Goal: Information Seeking & Learning: Check status

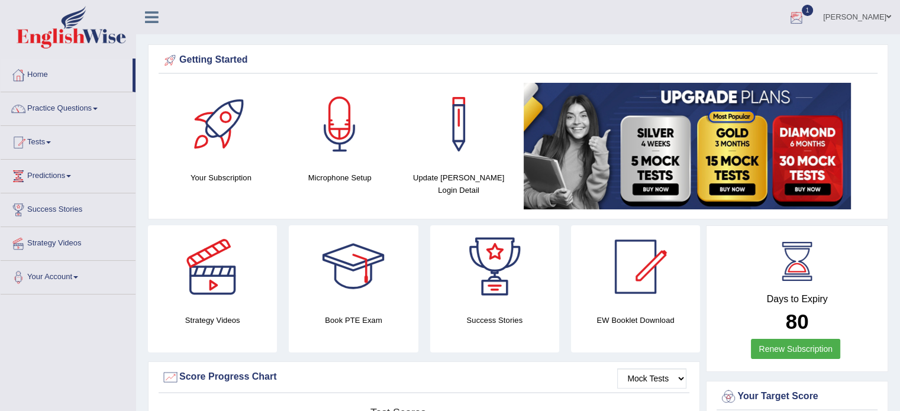
click at [805, 15] on div at bounding box center [796, 18] width 18 height 18
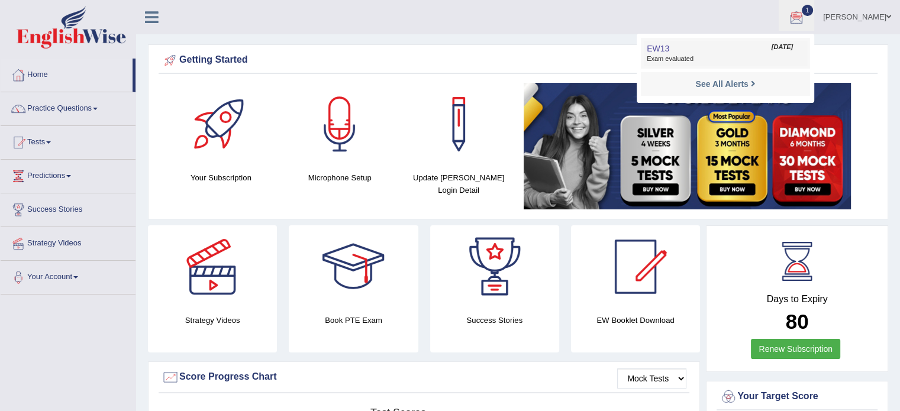
click at [761, 54] on span "Exam evaluated" at bounding box center [724, 58] width 157 height 9
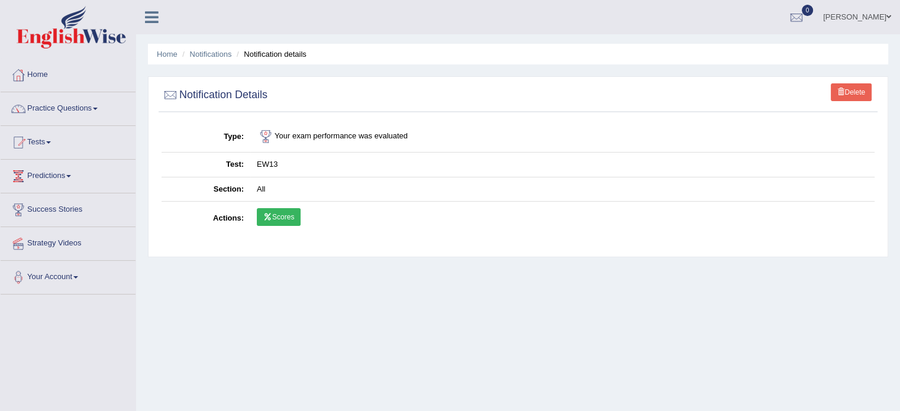
click at [284, 216] on link "Scores" at bounding box center [279, 217] width 44 height 18
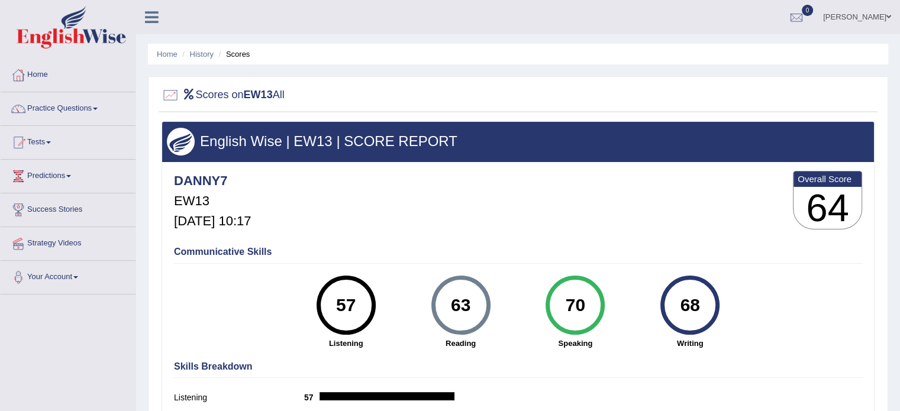
click at [59, 141] on link "Tests" at bounding box center [68, 141] width 135 height 30
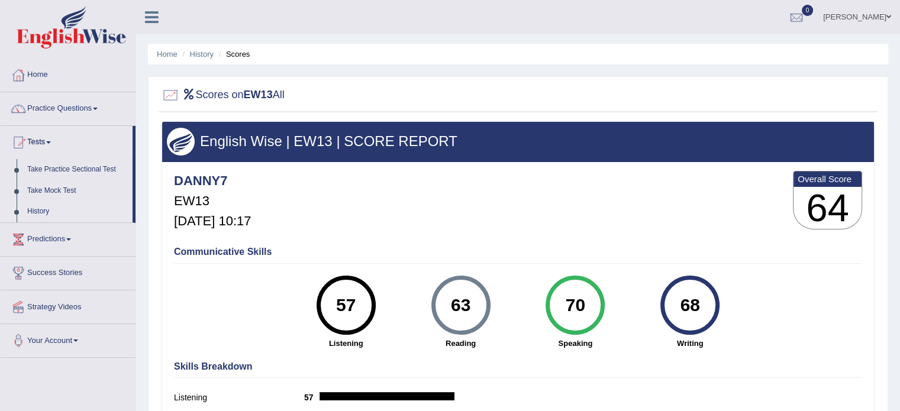
click at [46, 210] on link "History" at bounding box center [77, 211] width 111 height 21
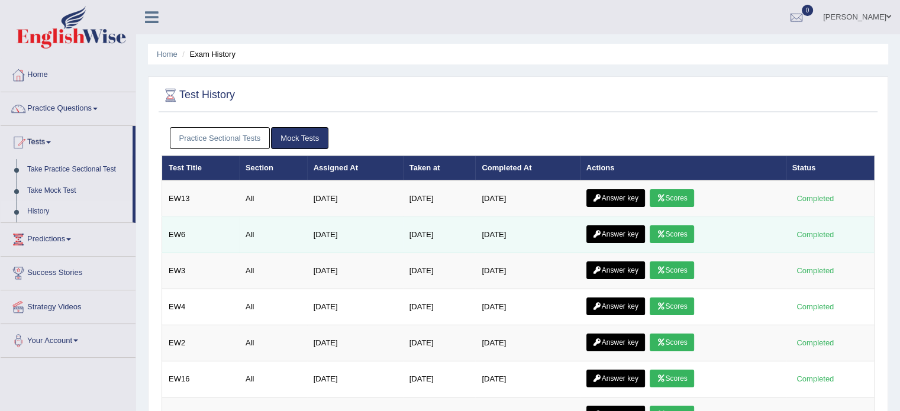
click at [672, 234] on link "Scores" at bounding box center [671, 234] width 44 height 18
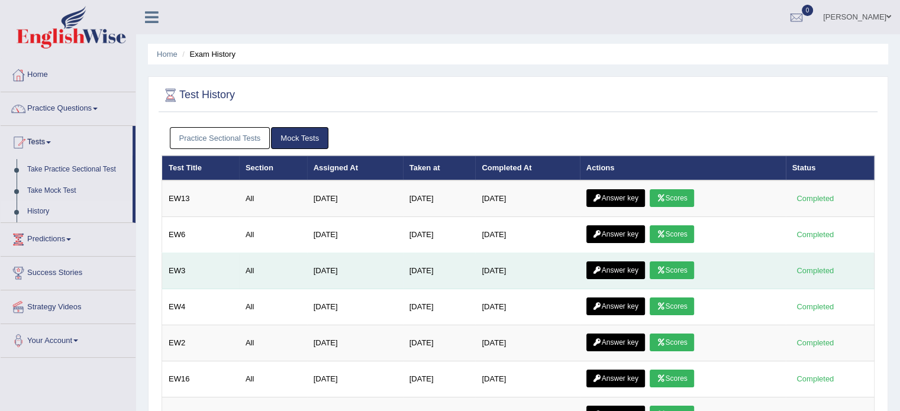
click at [690, 267] on link "Scores" at bounding box center [671, 270] width 44 height 18
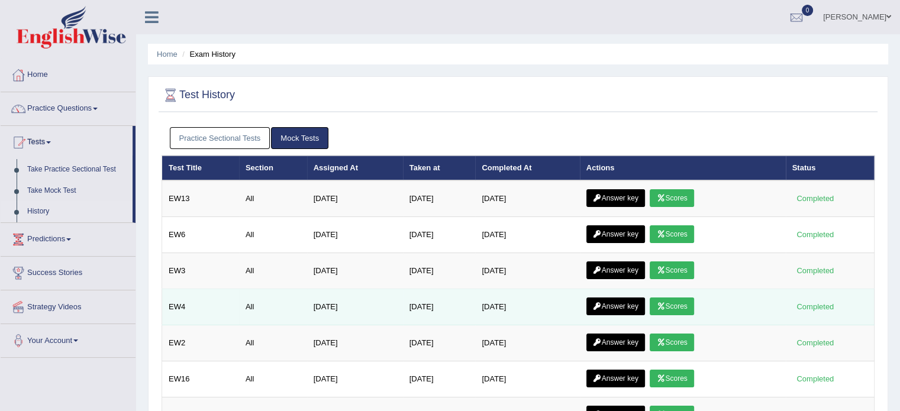
click at [693, 305] on link "Scores" at bounding box center [671, 307] width 44 height 18
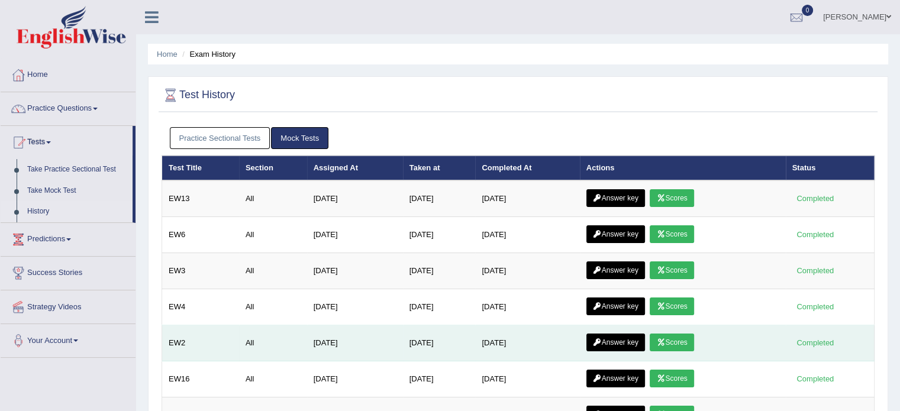
click at [686, 341] on link "Scores" at bounding box center [671, 343] width 44 height 18
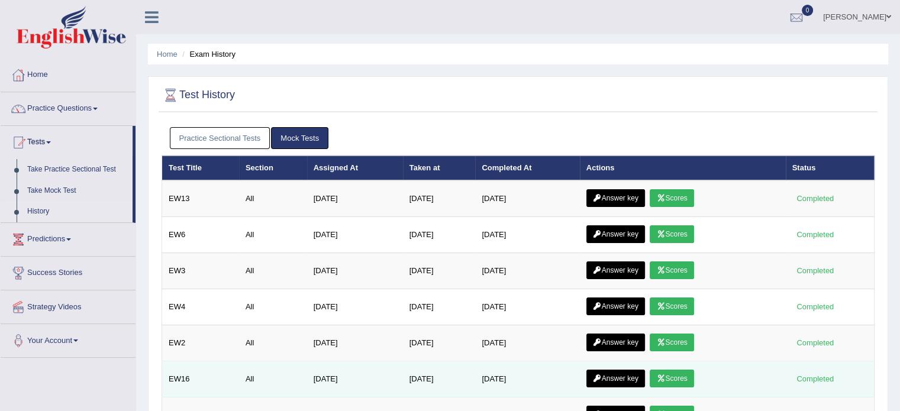
click at [677, 381] on link "Scores" at bounding box center [671, 379] width 44 height 18
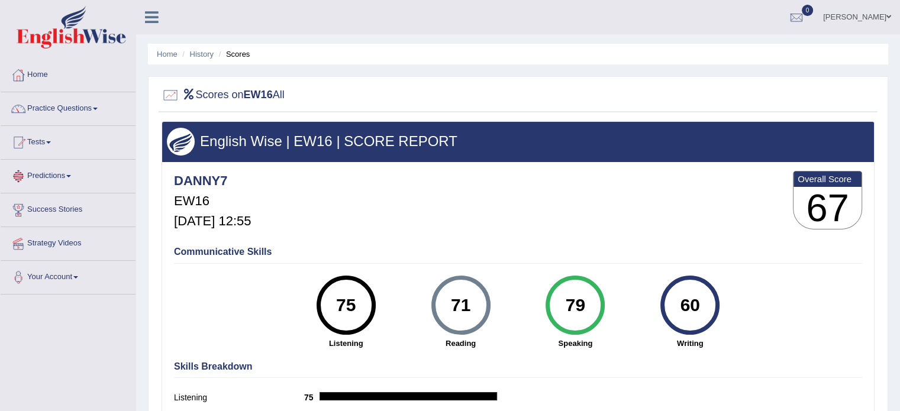
click at [56, 177] on link "Predictions" at bounding box center [68, 175] width 135 height 30
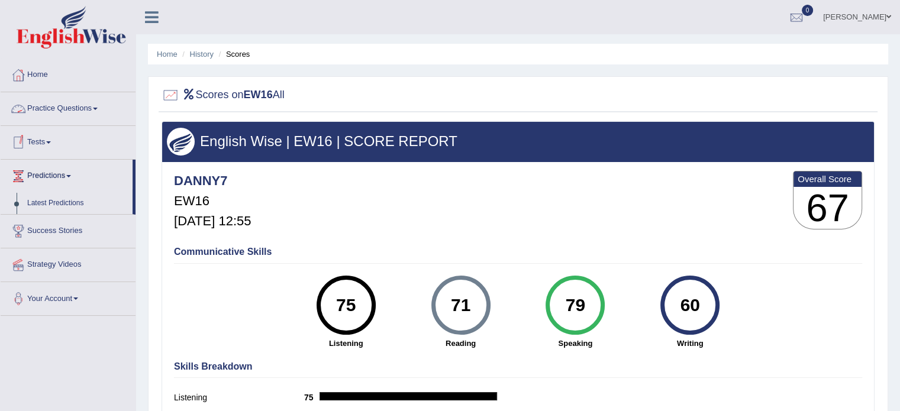
click at [66, 109] on link "Practice Questions" at bounding box center [68, 107] width 135 height 30
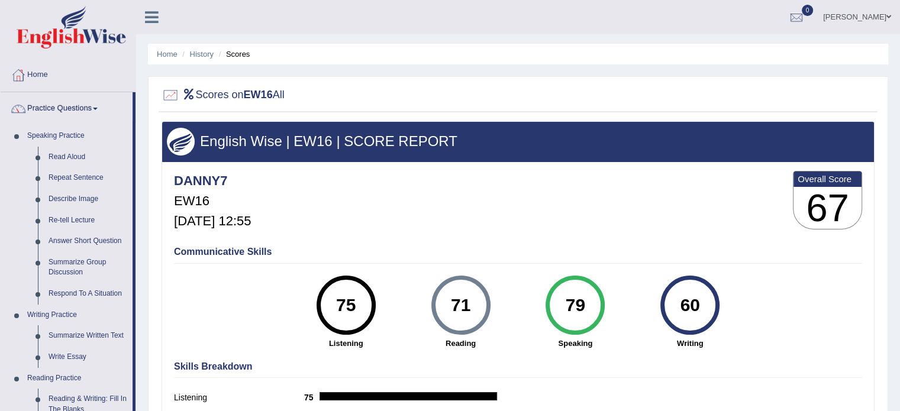
click at [66, 109] on link "Practice Questions" at bounding box center [67, 107] width 132 height 30
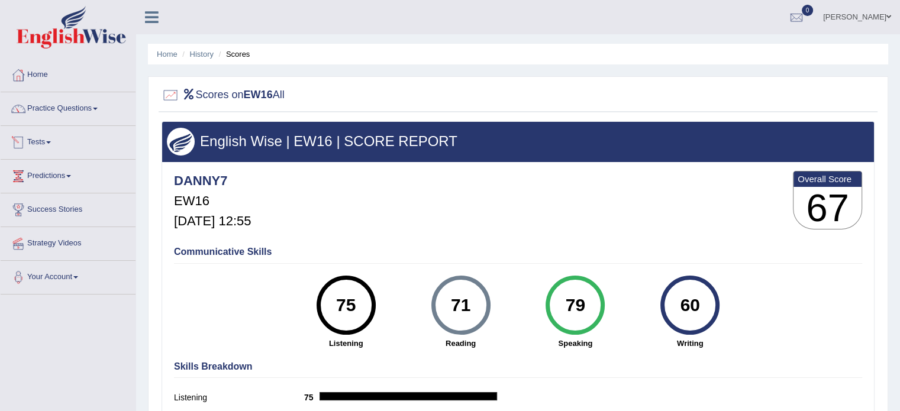
click at [51, 141] on span at bounding box center [48, 142] width 5 height 2
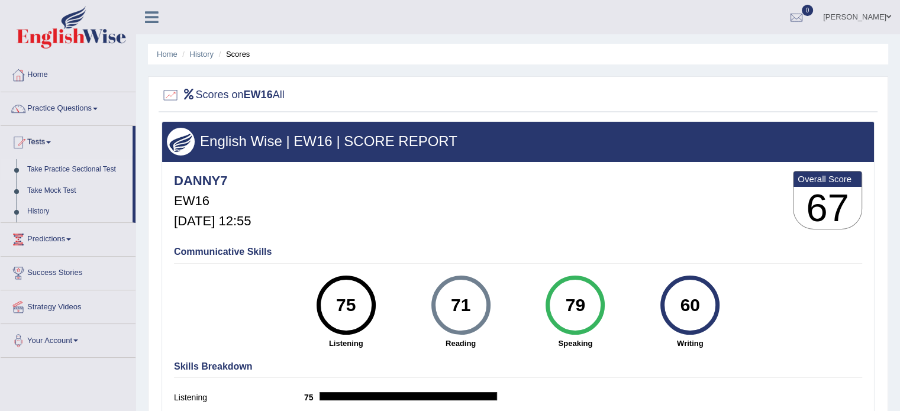
click at [69, 167] on link "Take Practice Sectional Test" at bounding box center [77, 169] width 111 height 21
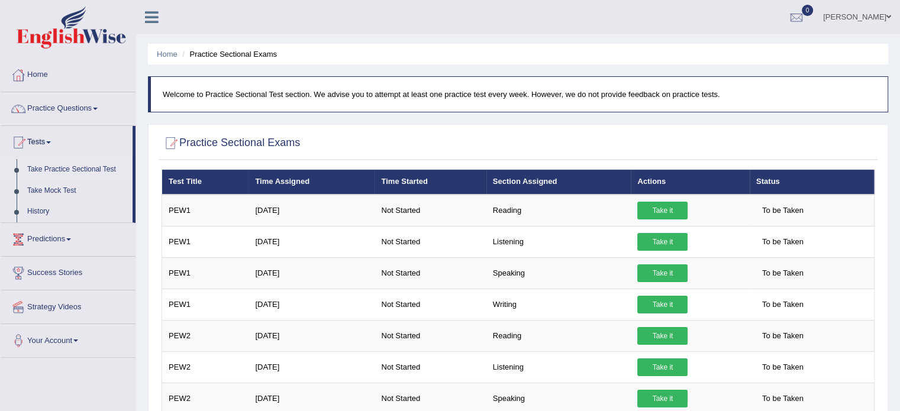
drag, startPoint x: 903, startPoint y: 48, endPoint x: 908, endPoint y: 19, distance: 29.5
click at [899, 19] on html "Toggle navigation Home Practice Questions Speaking Practice Read Aloud Repeat S…" at bounding box center [450, 205] width 900 height 411
click at [104, 107] on link "Practice Questions" at bounding box center [68, 107] width 135 height 30
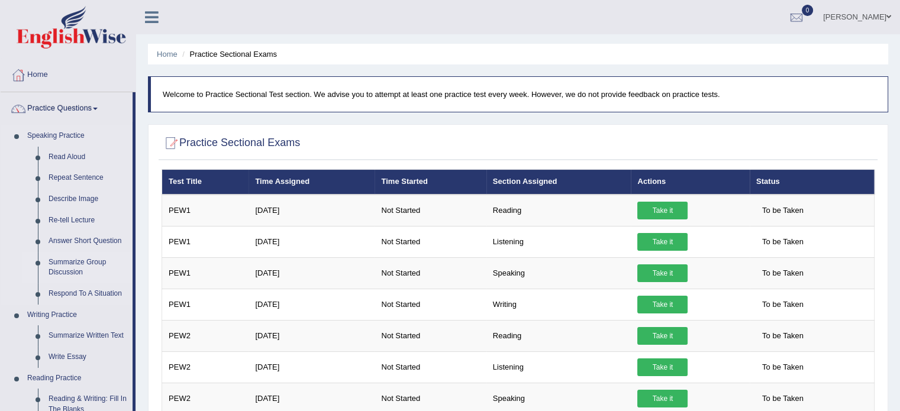
click at [83, 267] on link "Summarize Group Discussion" at bounding box center [87, 267] width 89 height 31
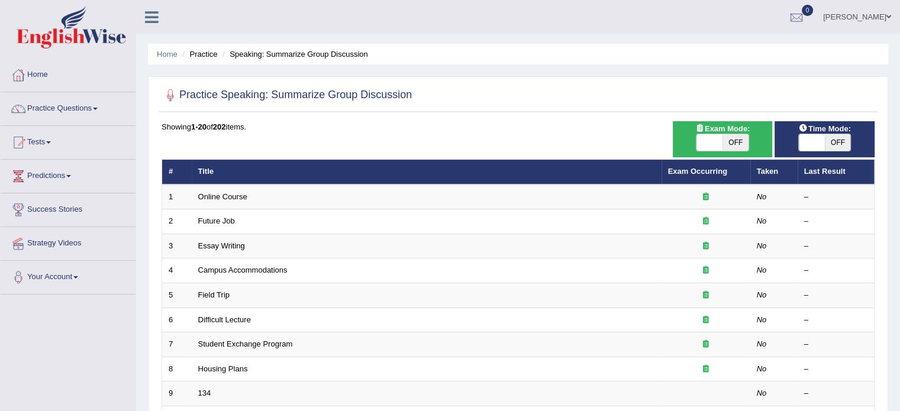
click at [238, 195] on link "Online Course" at bounding box center [222, 196] width 49 height 9
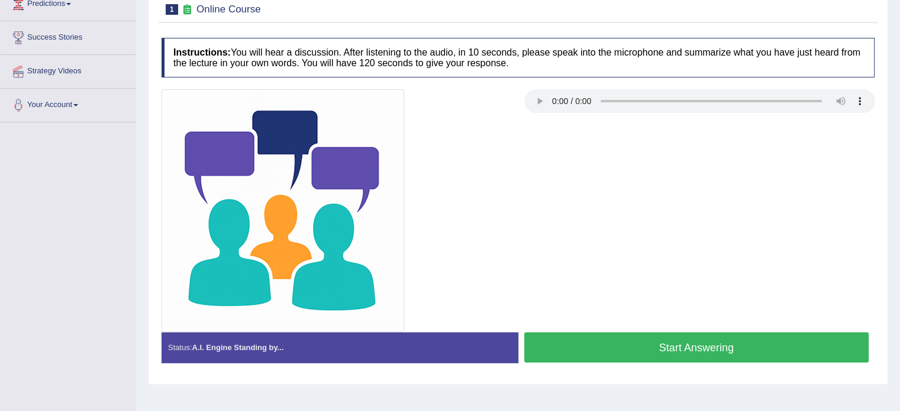
scroll to position [173, 0]
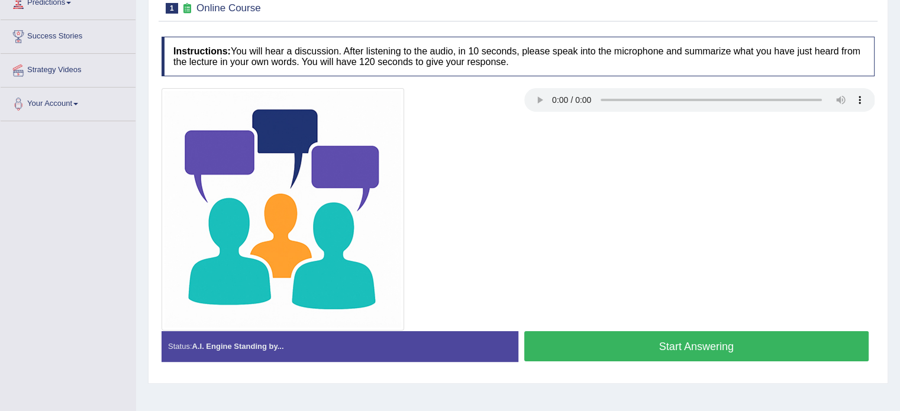
click at [722, 340] on button "Start Answering" at bounding box center [696, 346] width 345 height 30
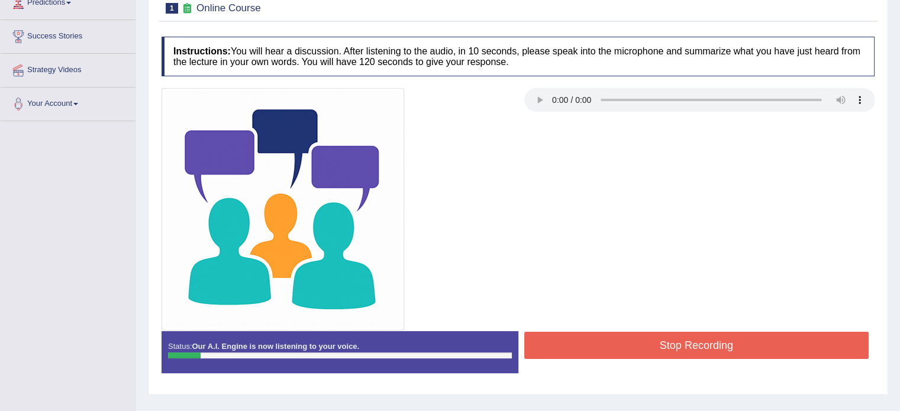
click at [582, 173] on div at bounding box center [518, 209] width 725 height 243
click at [733, 347] on button "Stop Recording" at bounding box center [696, 345] width 345 height 27
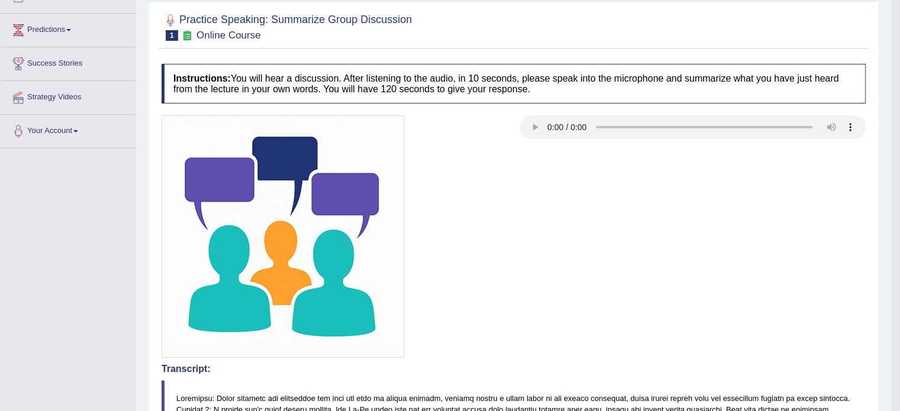
scroll to position [132, 0]
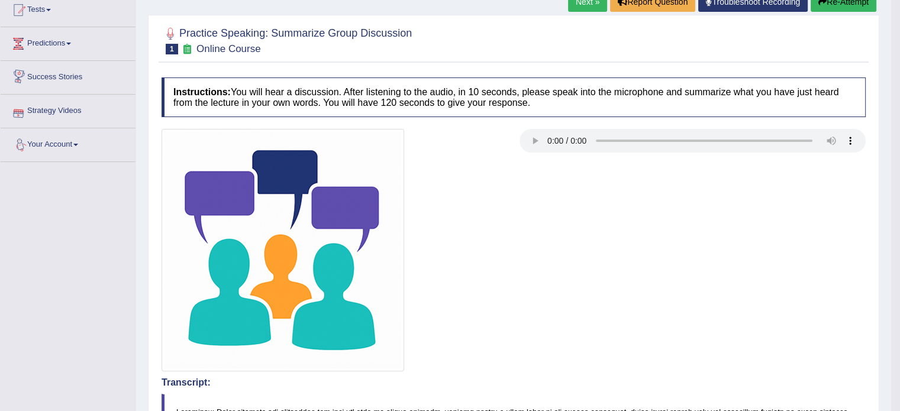
click at [63, 153] on link "Your Account" at bounding box center [68, 143] width 135 height 30
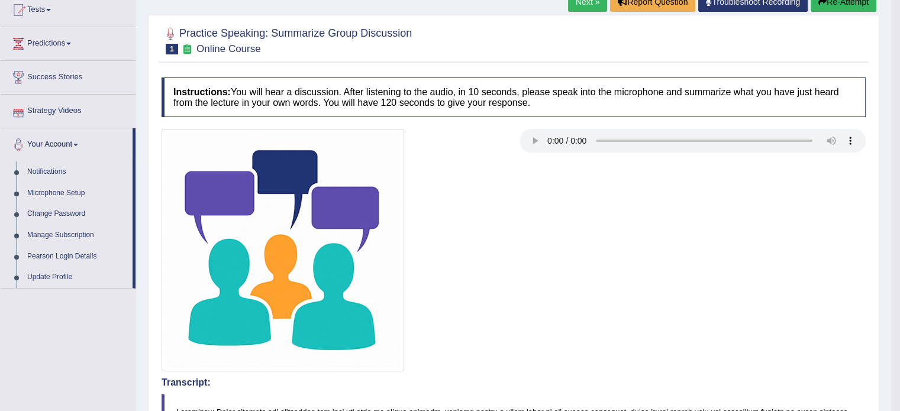
click at [73, 114] on link "Strategy Videos" at bounding box center [68, 110] width 135 height 30
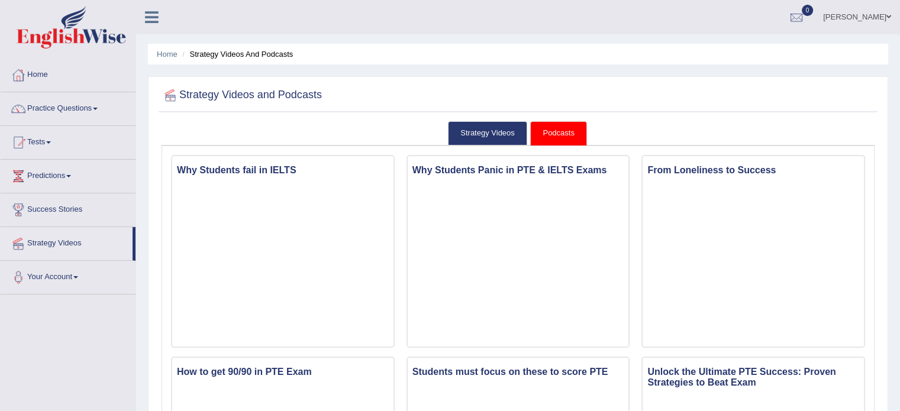
drag, startPoint x: 908, startPoint y: 104, endPoint x: 908, endPoint y: 80, distance: 23.1
click at [899, 80] on html "Toggle navigation Home Practice Questions Speaking Practice Read Aloud Repeat S…" at bounding box center [450, 205] width 900 height 411
click at [496, 130] on link "Strategy Videos" at bounding box center [487, 133] width 79 height 24
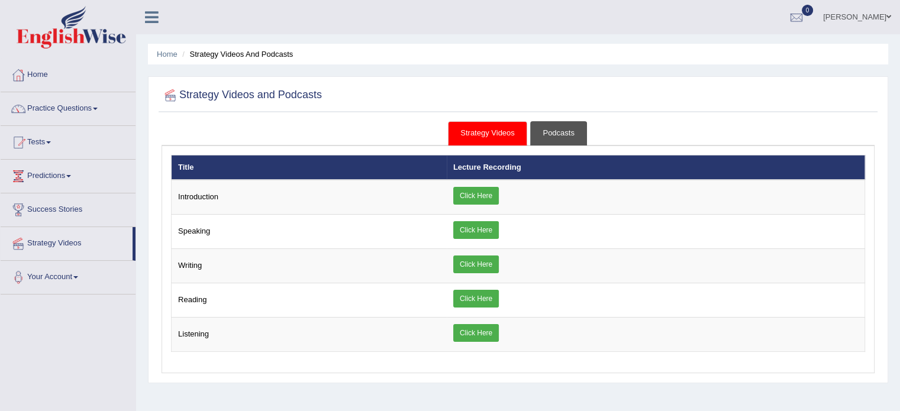
click at [549, 132] on link "Podcasts" at bounding box center [558, 133] width 56 height 24
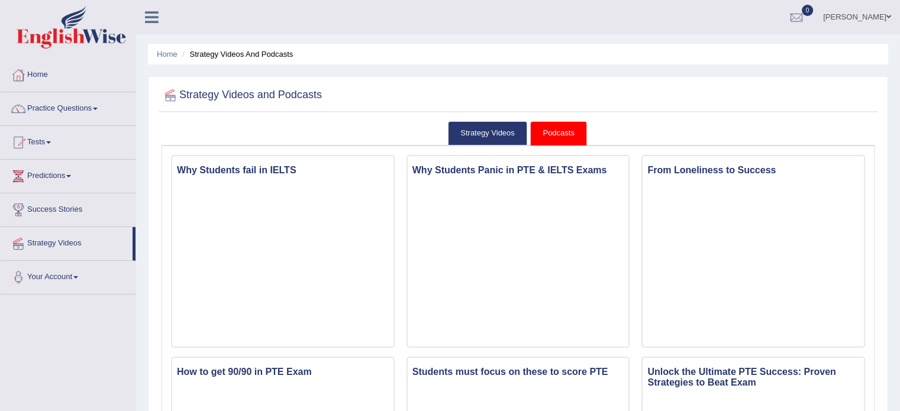
click at [69, 182] on link "Predictions" at bounding box center [68, 175] width 135 height 30
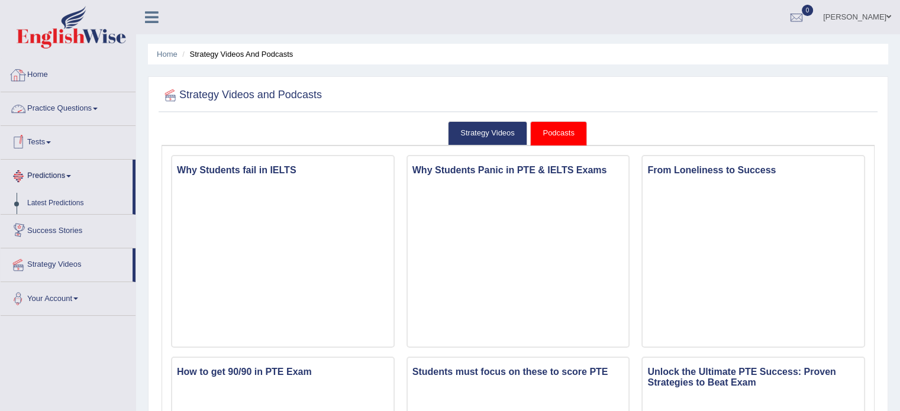
click at [51, 72] on link "Home" at bounding box center [68, 74] width 135 height 30
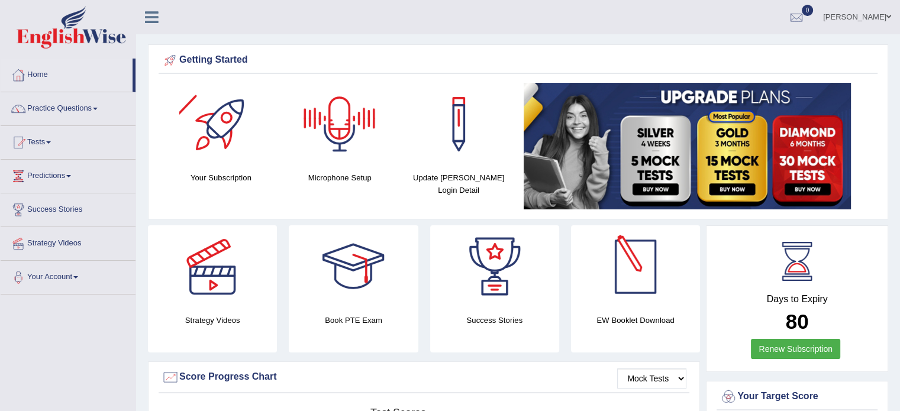
click at [614, 308] on div "EW Booklet Download" at bounding box center [635, 288] width 129 height 127
click at [642, 261] on div at bounding box center [635, 266] width 83 height 83
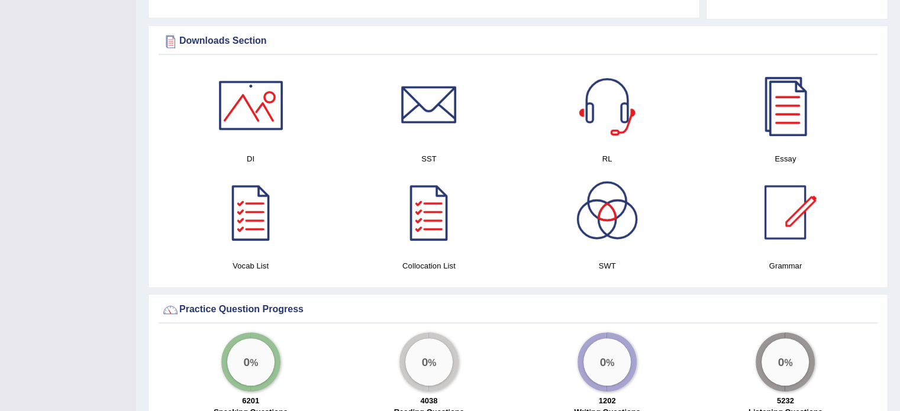
scroll to position [583, 0]
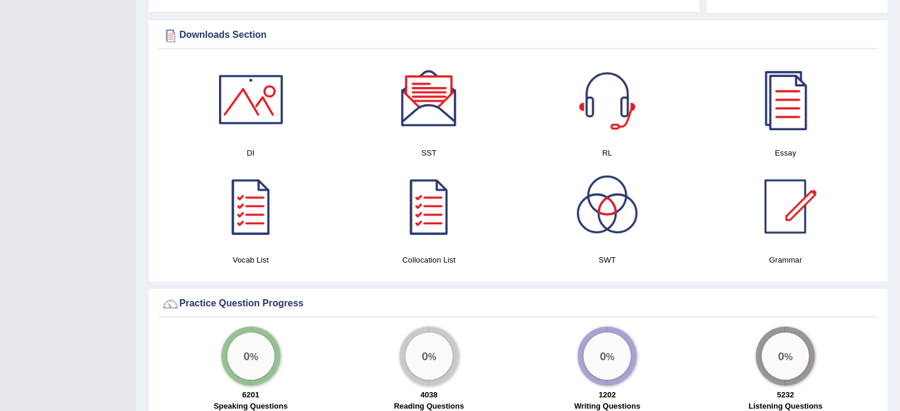
click at [613, 101] on div at bounding box center [606, 99] width 83 height 83
click at [424, 110] on div at bounding box center [428, 99] width 83 height 83
click at [425, 227] on div at bounding box center [428, 206] width 83 height 83
click at [606, 203] on div at bounding box center [606, 206] width 83 height 83
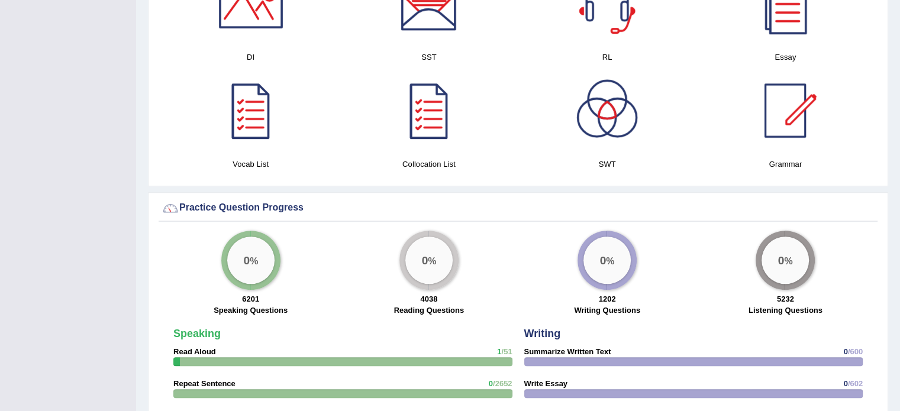
scroll to position [693, 0]
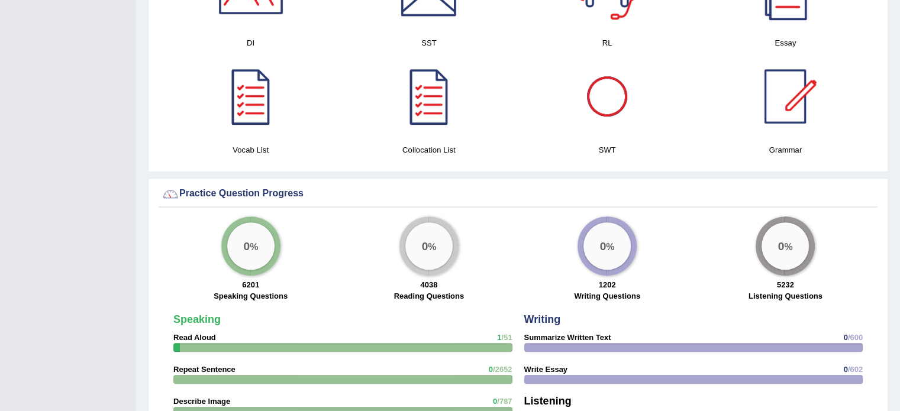
click at [601, 125] on div at bounding box center [606, 96] width 83 height 83
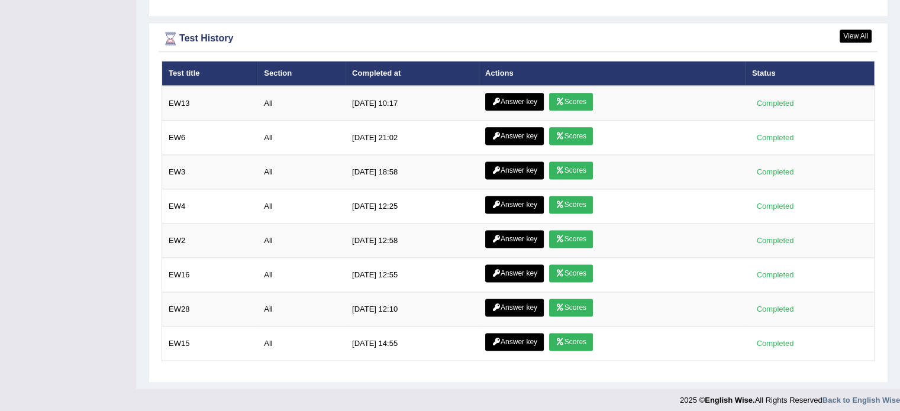
scroll to position [1553, 0]
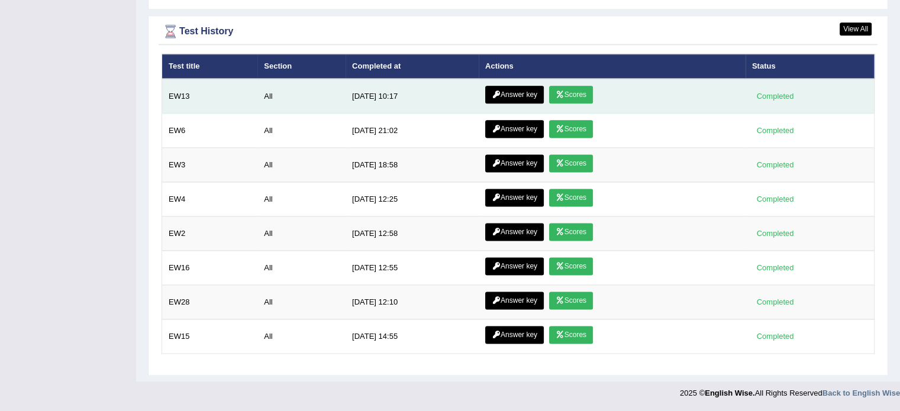
click at [563, 86] on link "Scores" at bounding box center [571, 95] width 44 height 18
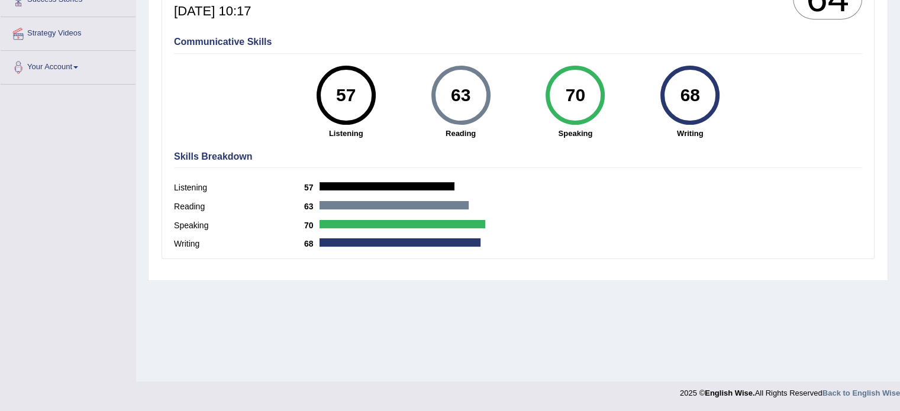
scroll to position [316, 0]
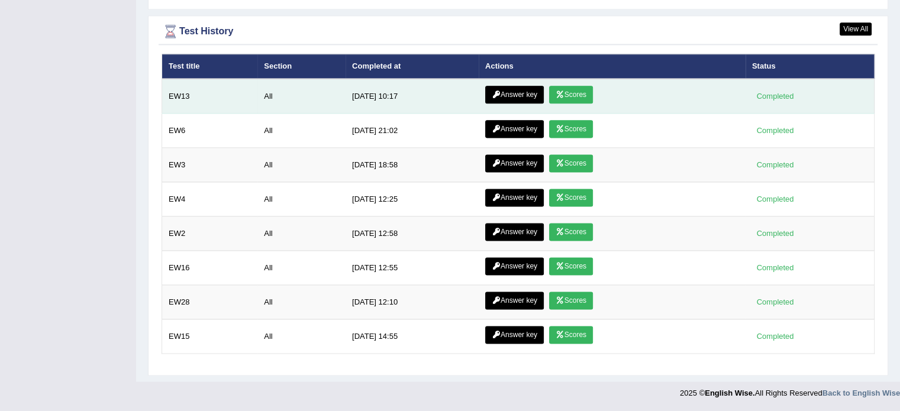
click at [506, 86] on link "Answer key" at bounding box center [514, 95] width 59 height 18
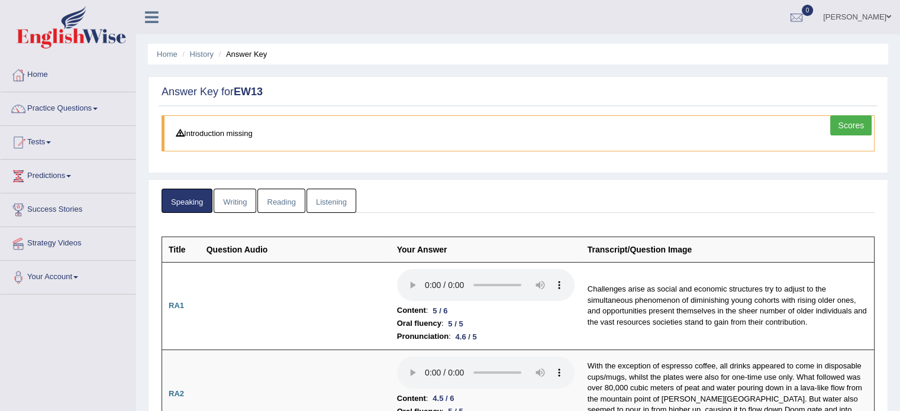
click at [318, 206] on link "Listening" at bounding box center [331, 201] width 50 height 24
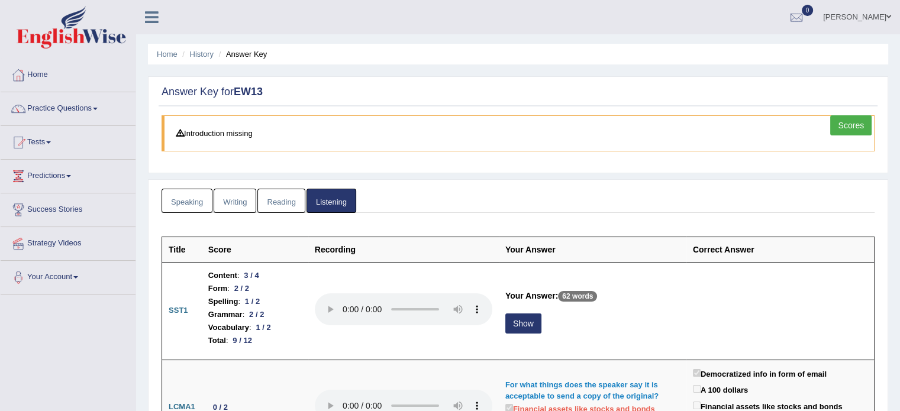
click at [530, 91] on h2 "Answer Key for EW13" at bounding box center [517, 92] width 713 height 12
click at [277, 203] on link "Reading" at bounding box center [280, 201] width 47 height 24
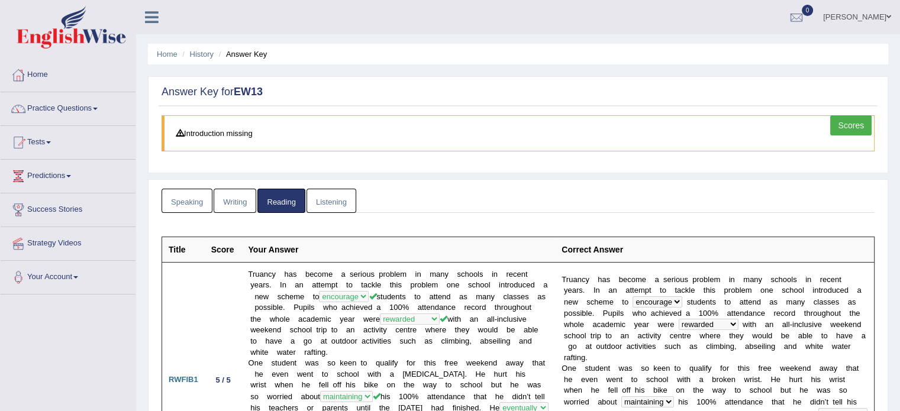
click at [444, 87] on h2 "Answer Key for EW13" at bounding box center [517, 92] width 713 height 12
click at [852, 122] on link "Scores" at bounding box center [850, 125] width 41 height 20
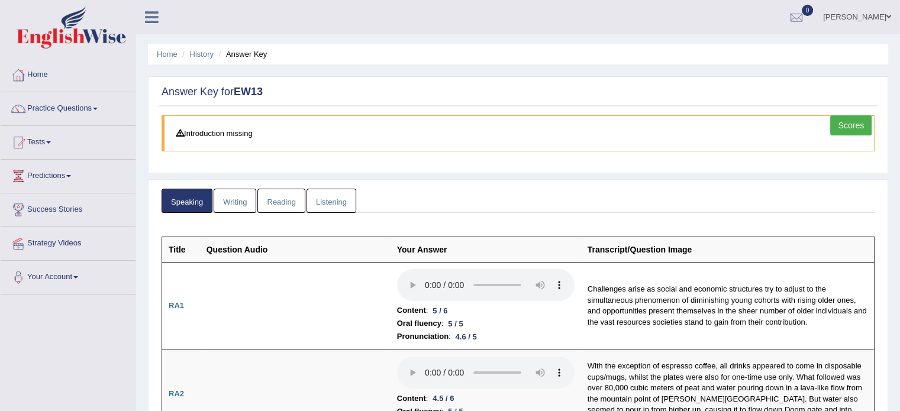
click at [286, 191] on link "Reading" at bounding box center [280, 201] width 47 height 24
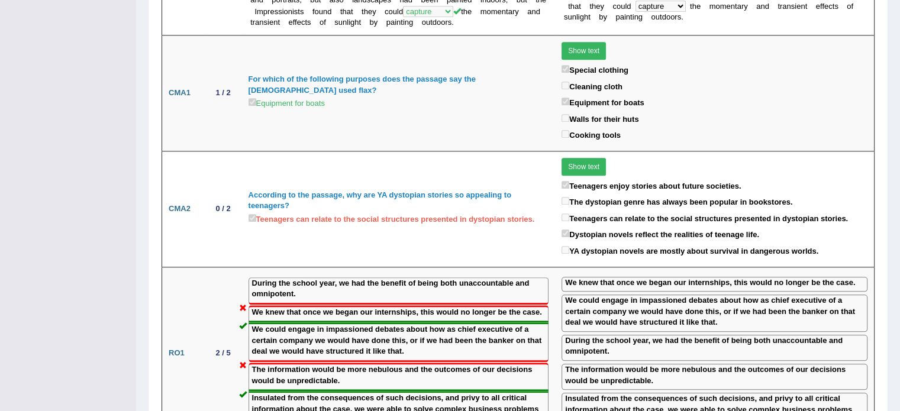
scroll to position [1254, 0]
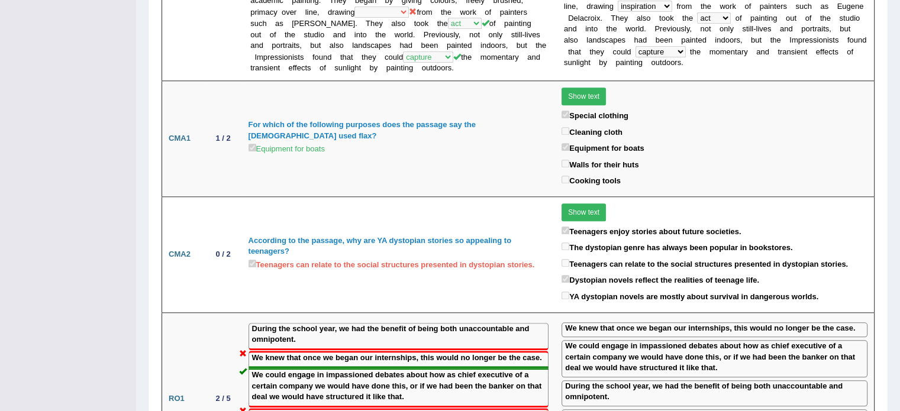
click at [429, 177] on td "For which of the following purposes does the passage say the [DEMOGRAPHIC_DATA]…" at bounding box center [398, 138] width 313 height 116
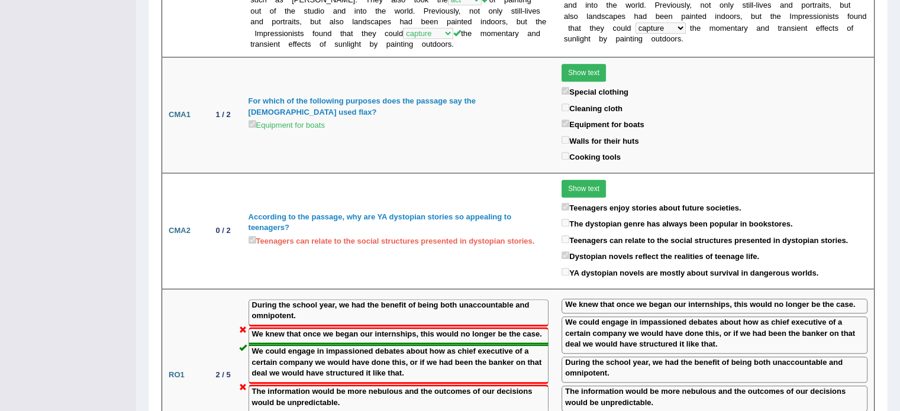
click at [429, 177] on td "According to the passage, why are YA dystopian stories so appealing to teenager…" at bounding box center [398, 231] width 313 height 116
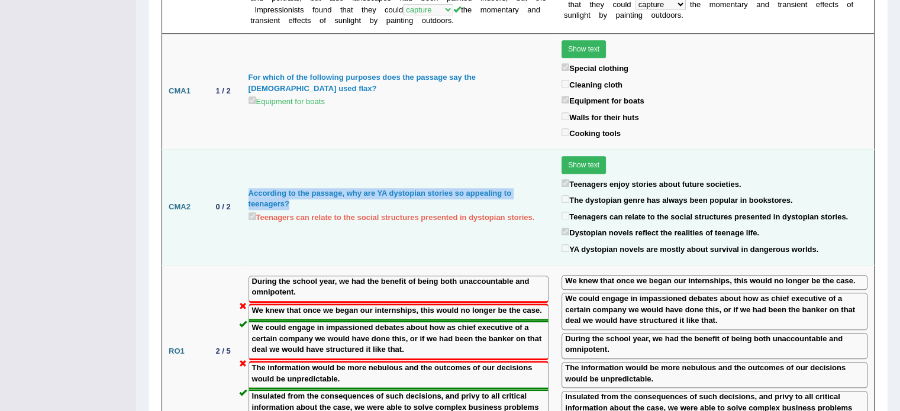
click at [429, 188] on div "According to the passage, why are YA dystopian stories so appealing to teenager…" at bounding box center [398, 199] width 300 height 22
click at [429, 210] on label "Teenagers can relate to the social structures presented in dystopian stories." at bounding box center [391, 217] width 286 height 14
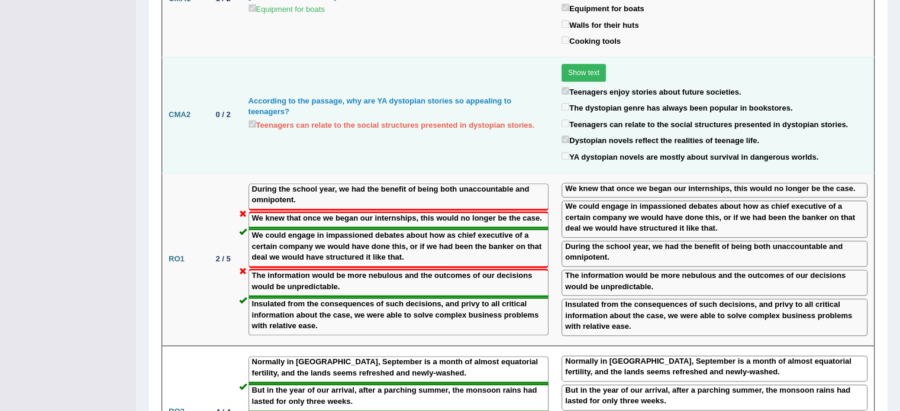
scroll to position [1349, 0]
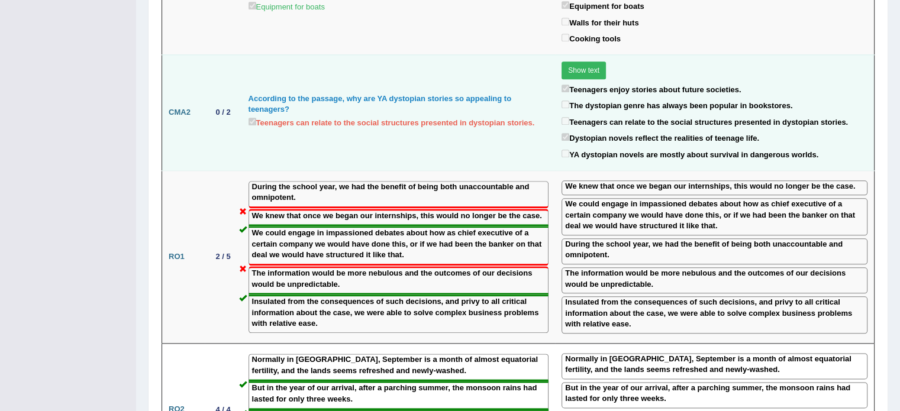
click at [429, 182] on label "During the school year, we had the benefit of being both unaccountable and omni…" at bounding box center [398, 193] width 293 height 22
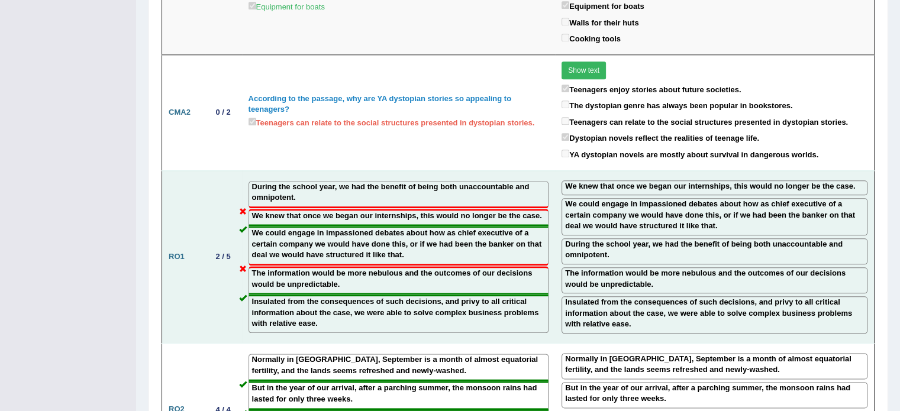
click at [429, 182] on label "During the school year, we had the benefit of being both unaccountable and omni…" at bounding box center [398, 193] width 293 height 22
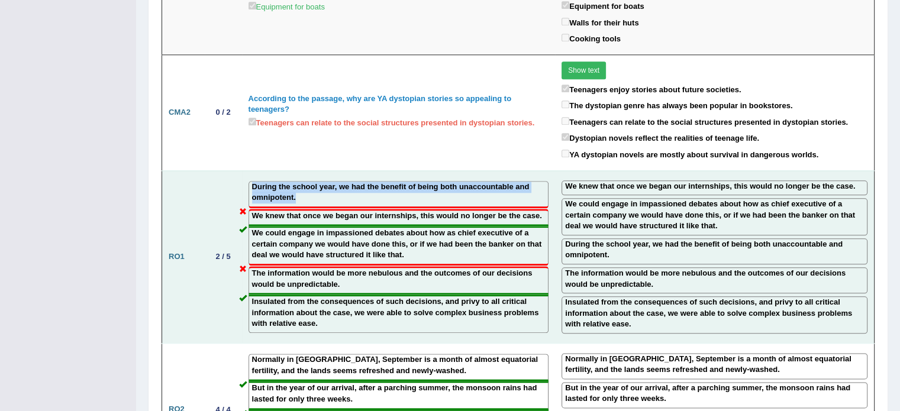
click at [429, 182] on label "During the school year, we had the benefit of being both unaccountable and omni…" at bounding box center [398, 193] width 293 height 22
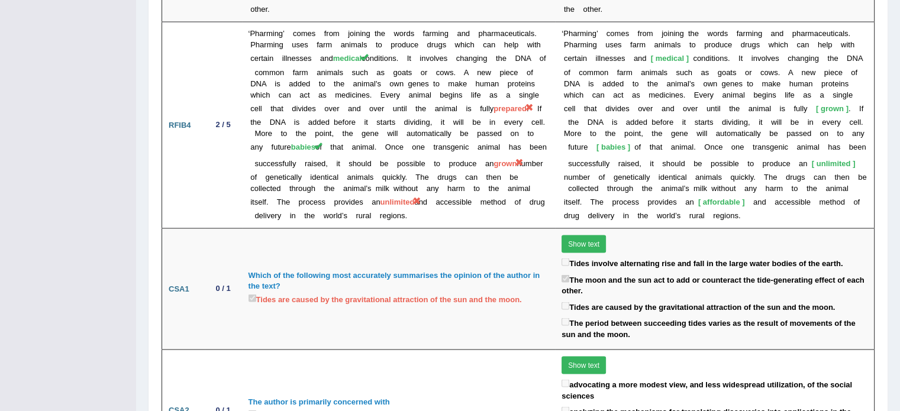
scroll to position [2177, 0]
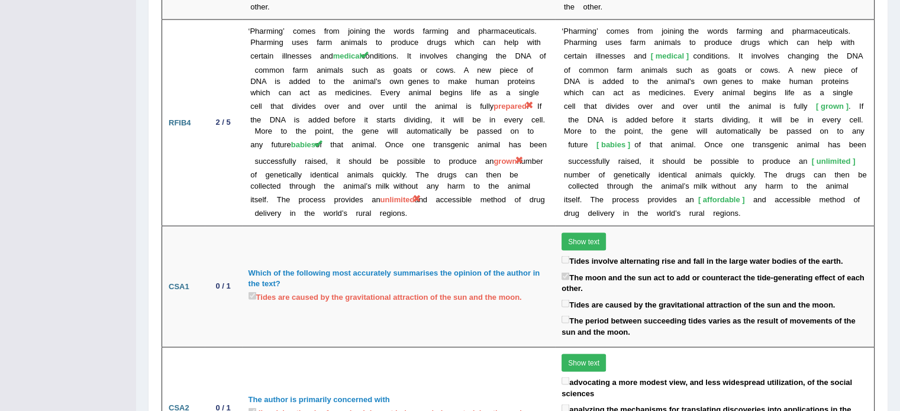
click at [429, 177] on td "‘Pharming’ comes from joining the words farming and pharmaceuticals. Pharming u…" at bounding box center [398, 123] width 313 height 206
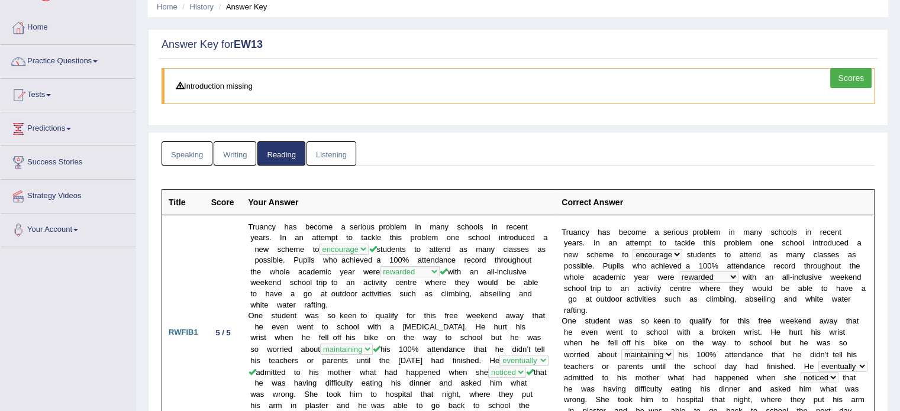
scroll to position [71, 0]
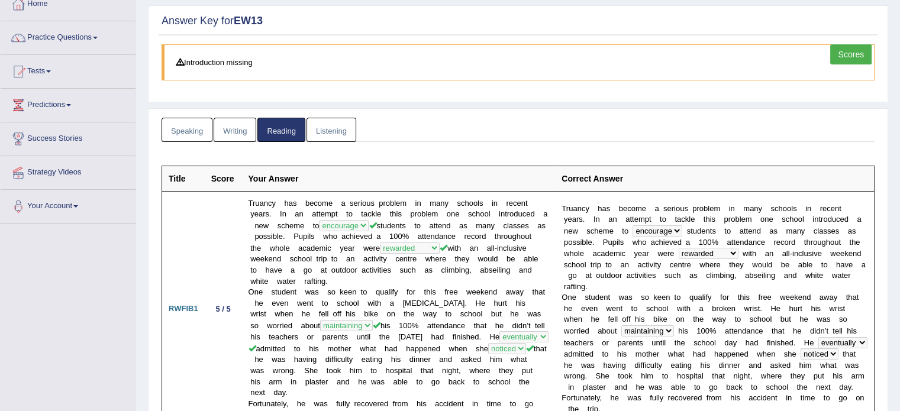
click at [866, 51] on link "Scores" at bounding box center [850, 54] width 41 height 20
